Goal: Task Accomplishment & Management: Use online tool/utility

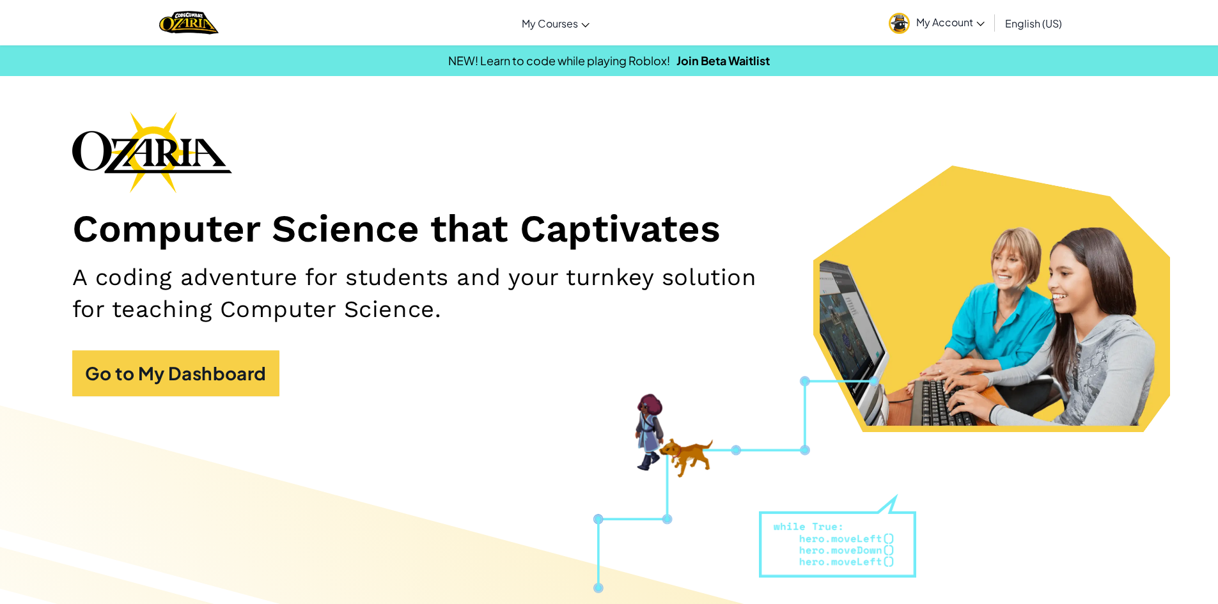
click at [933, 29] on link "My Account" at bounding box center [937, 23] width 109 height 40
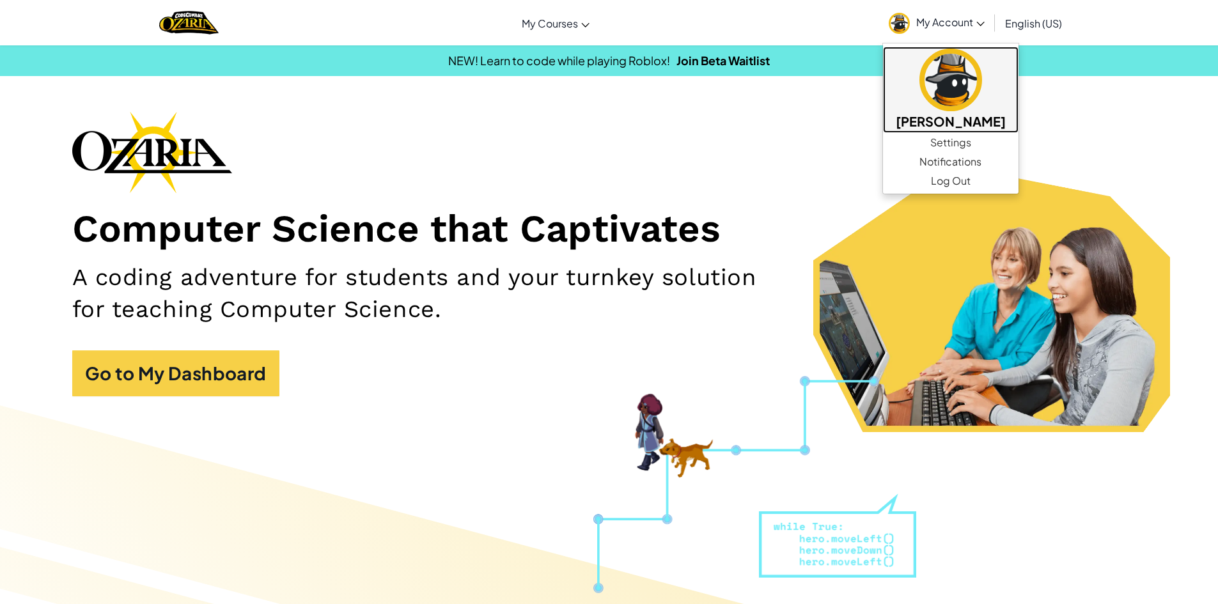
click at [951, 69] on img at bounding box center [951, 80] width 63 height 63
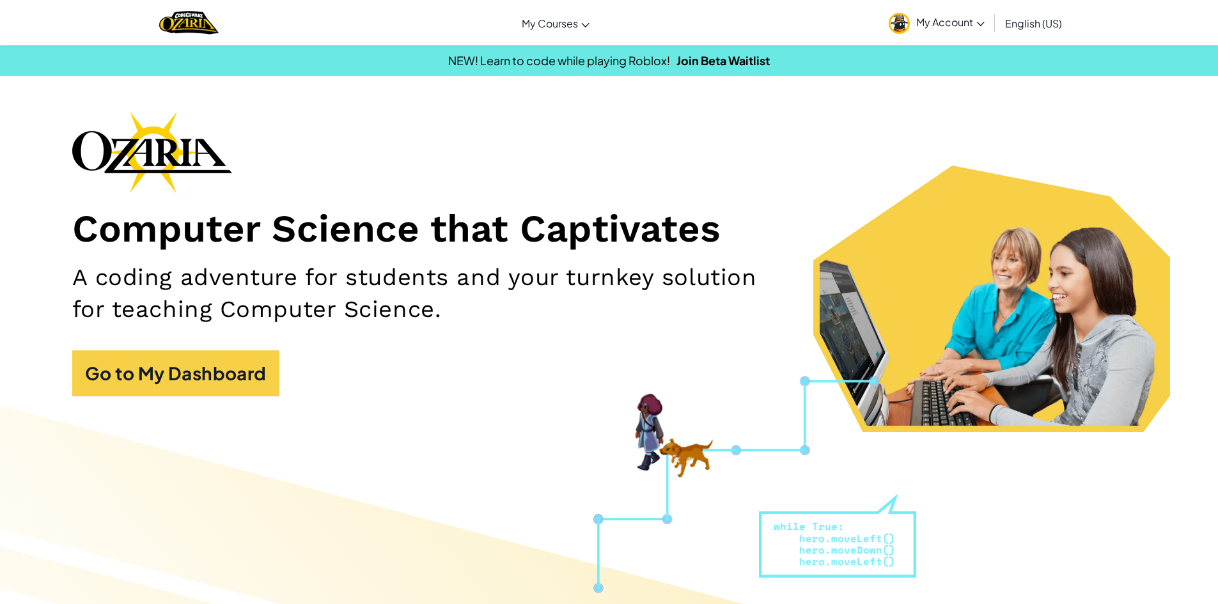
click at [216, 349] on div "Computer Science that Captivates A coding adventure for students and your turnk…" at bounding box center [609, 260] width 1075 height 298
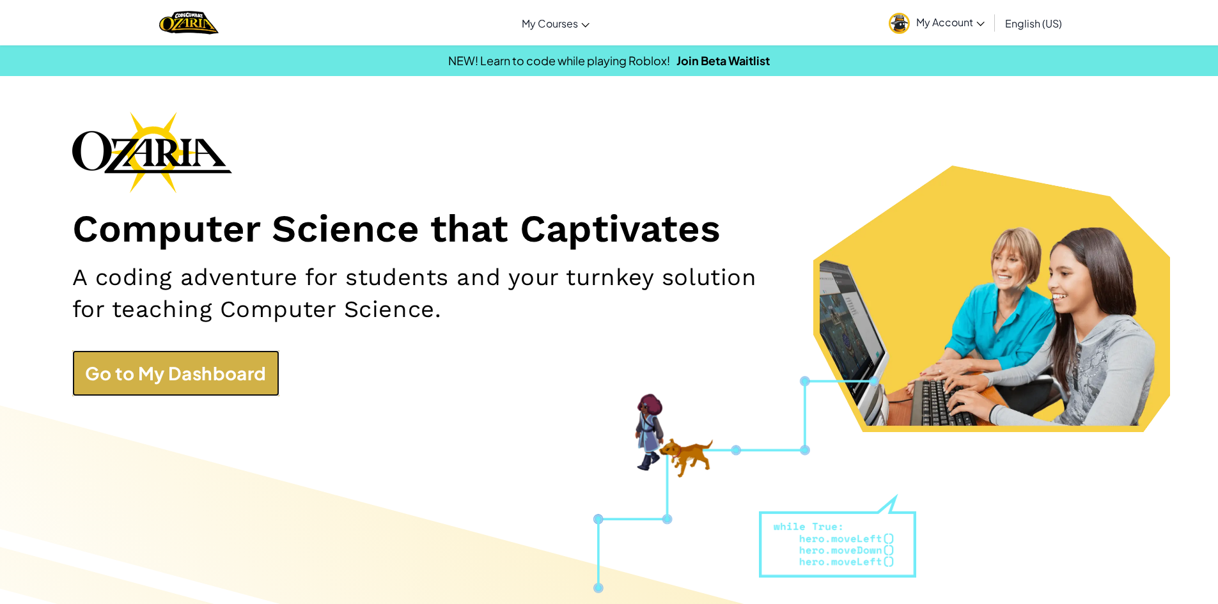
click at [219, 375] on link "Go to My Dashboard" at bounding box center [175, 374] width 207 height 46
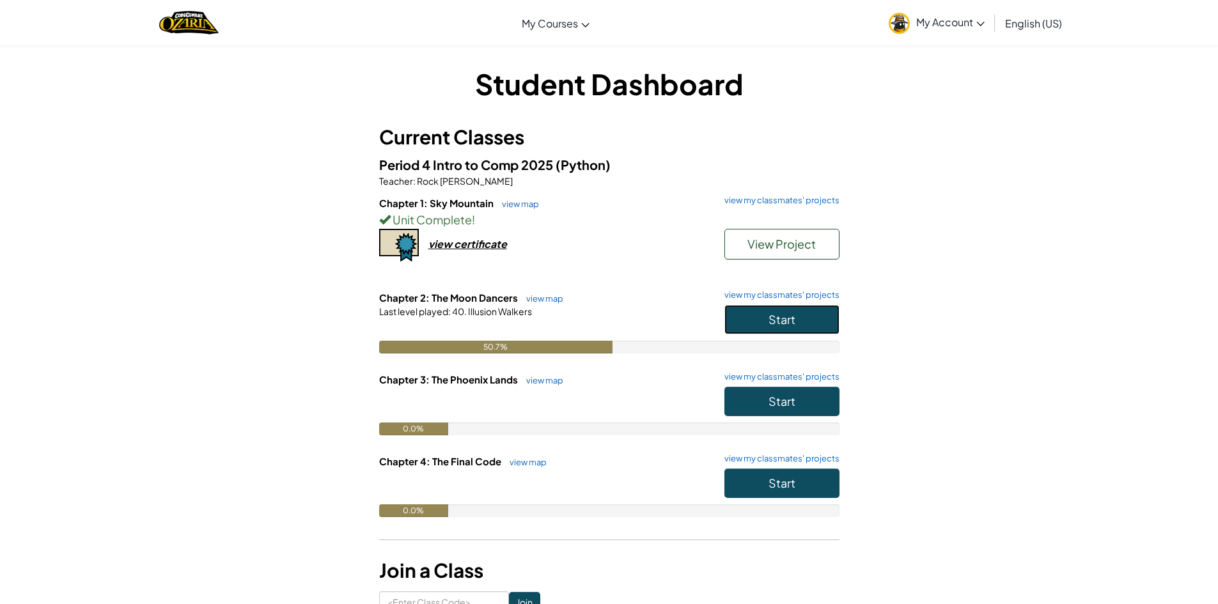
click at [794, 325] on span "Start" at bounding box center [782, 319] width 27 height 15
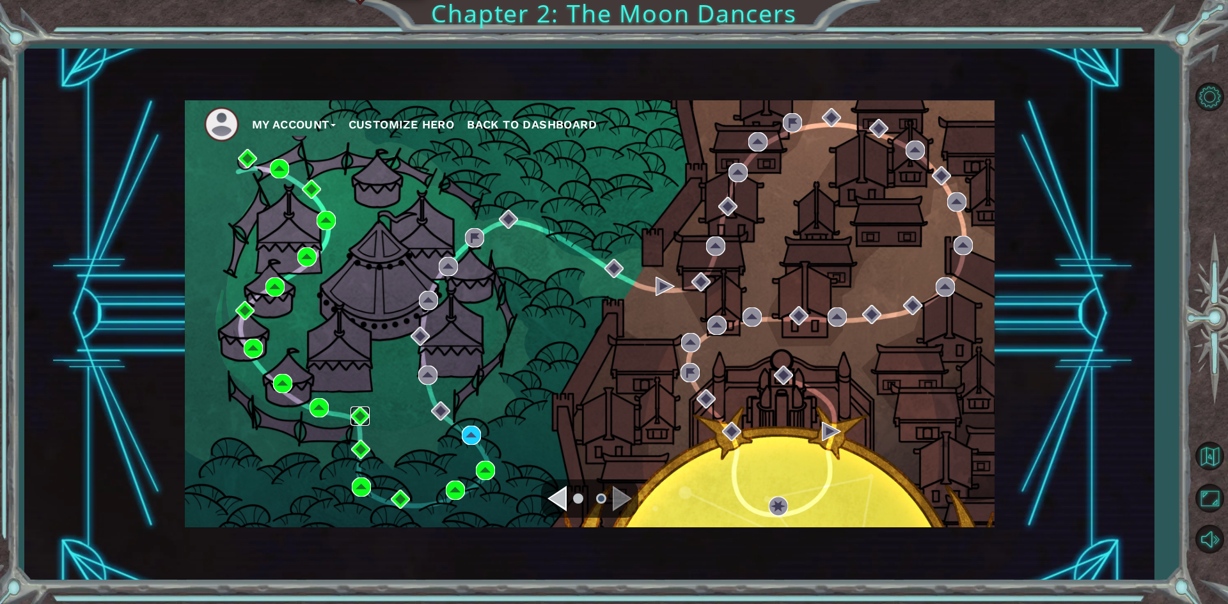
click at [352, 407] on img at bounding box center [360, 416] width 19 height 19
click at [398, 496] on img at bounding box center [400, 499] width 19 height 19
click at [357, 478] on img at bounding box center [361, 487] width 19 height 19
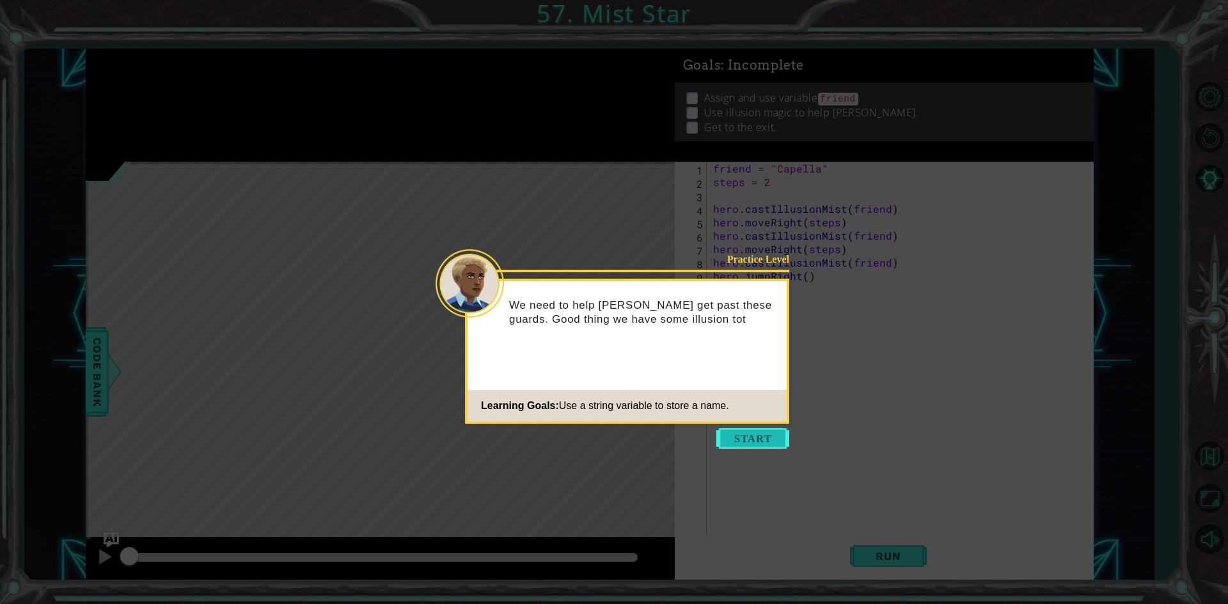
click at [770, 430] on button "Start" at bounding box center [752, 439] width 73 height 20
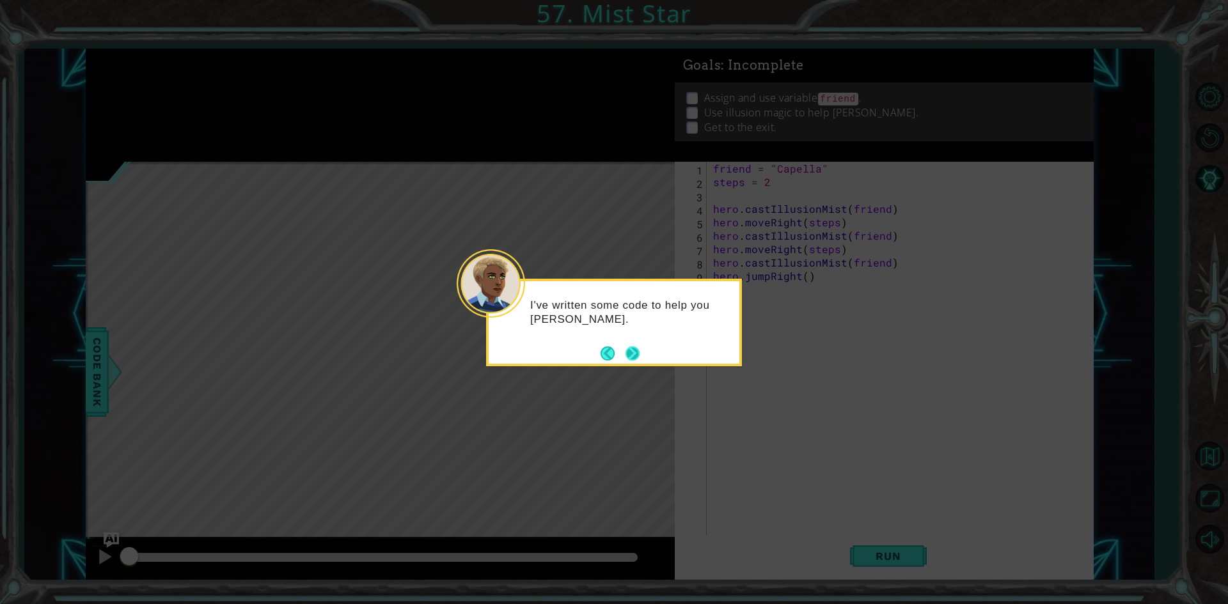
click at [631, 354] on button "Next" at bounding box center [633, 354] width 14 height 14
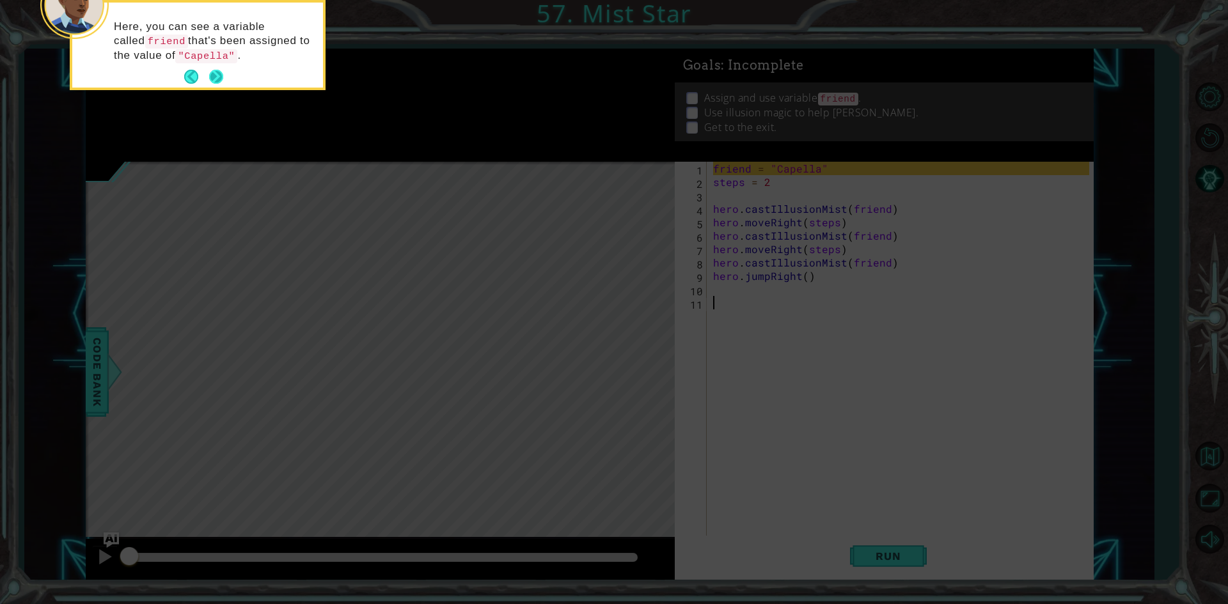
click at [214, 75] on button "Next" at bounding box center [216, 77] width 14 height 14
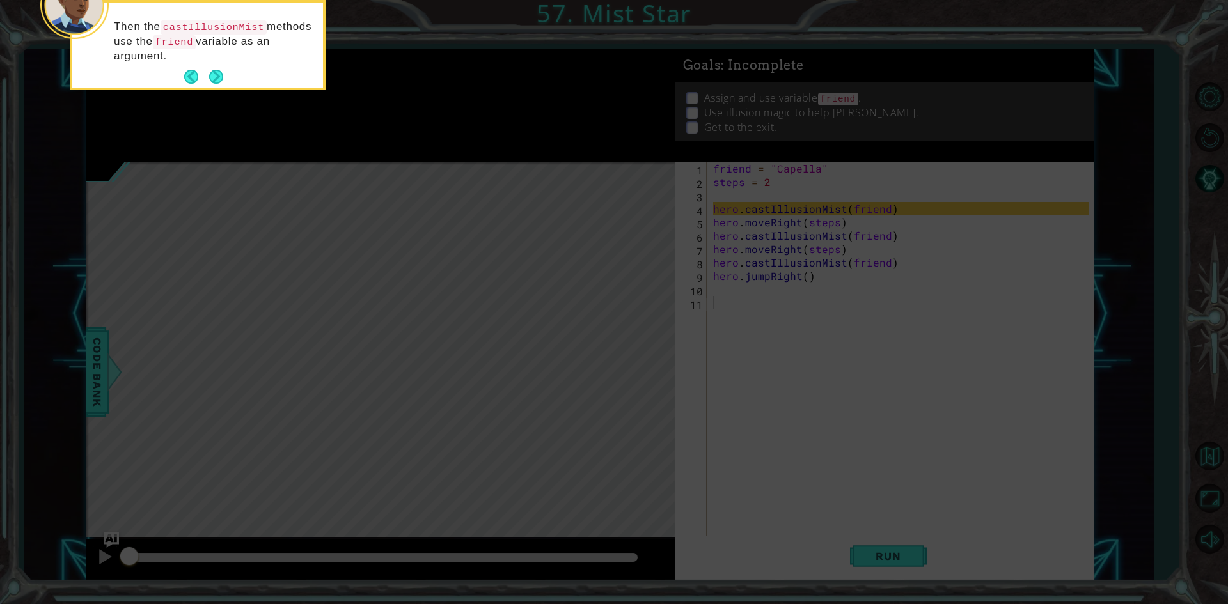
click at [214, 75] on button "Next" at bounding box center [216, 77] width 14 height 14
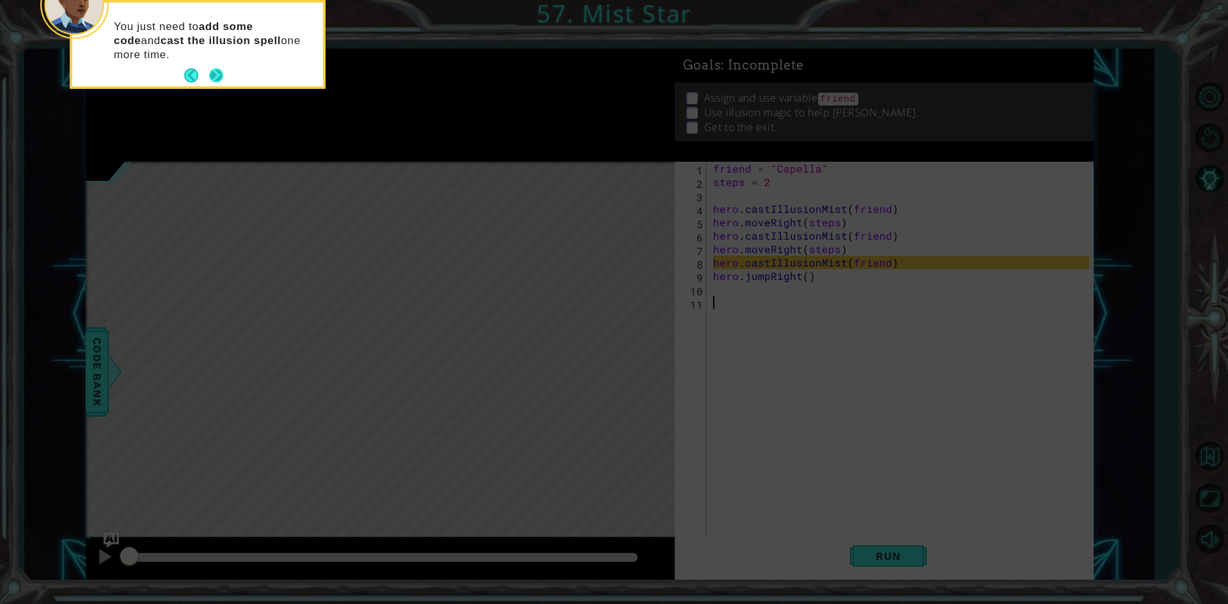
click at [223, 74] on button "Next" at bounding box center [216, 75] width 14 height 14
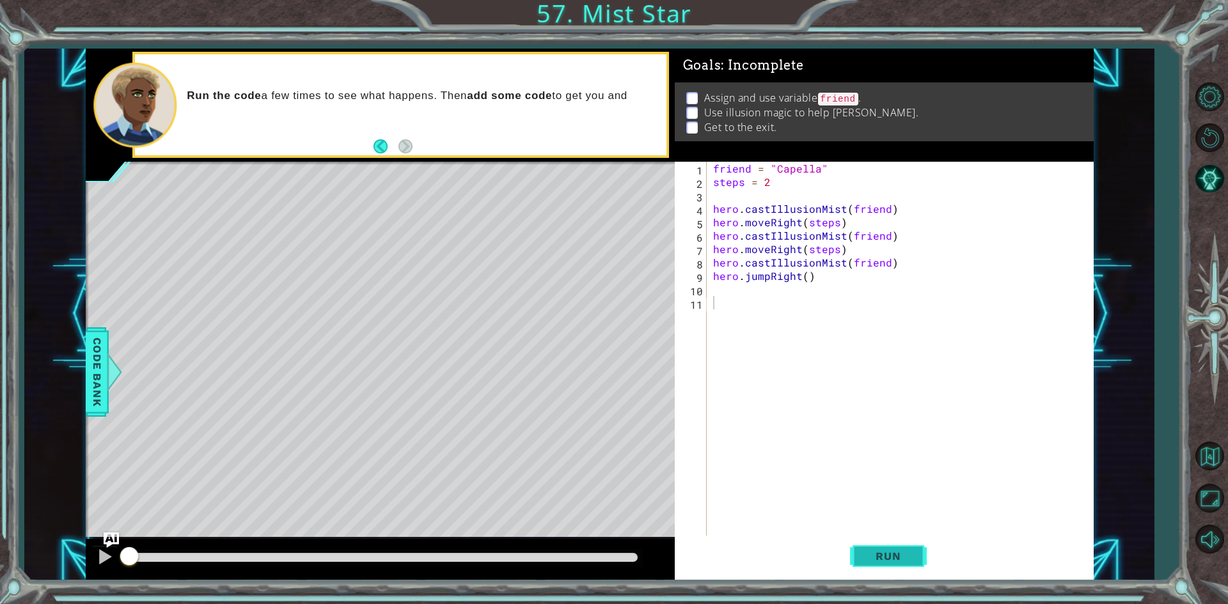
click at [889, 548] on button "Run" at bounding box center [888, 557] width 77 height 42
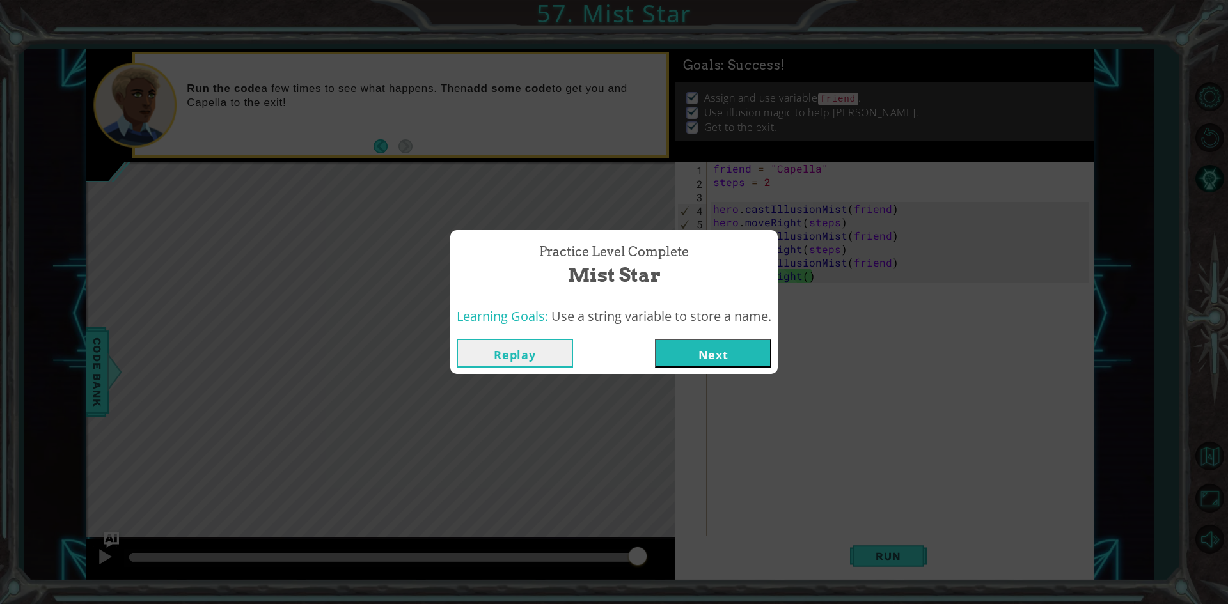
click at [734, 171] on div "Practice Level Complete Mist Star Learning Goals: Use a string variable to stor…" at bounding box center [614, 302] width 1228 height 604
